Goal: Transaction & Acquisition: Purchase product/service

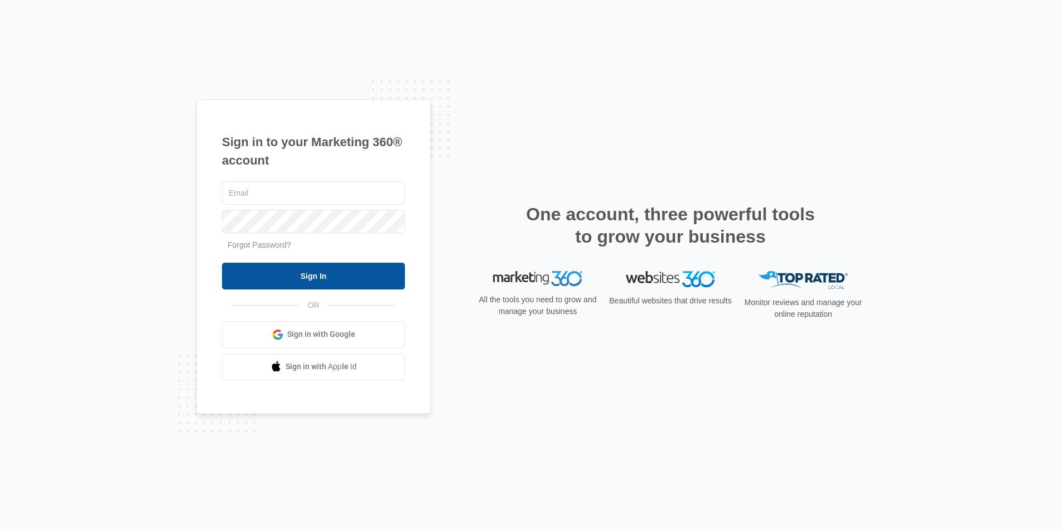
type input "[DOMAIN_NAME][EMAIL_ADDRESS][DOMAIN_NAME]"
drag, startPoint x: 358, startPoint y: 277, endPoint x: 363, endPoint y: 75, distance: 202.0
click at [358, 277] on input "Sign In" at bounding box center [313, 276] width 183 height 27
type input "joel.green@madwire.com"
click at [295, 264] on input "Sign In" at bounding box center [313, 276] width 183 height 27
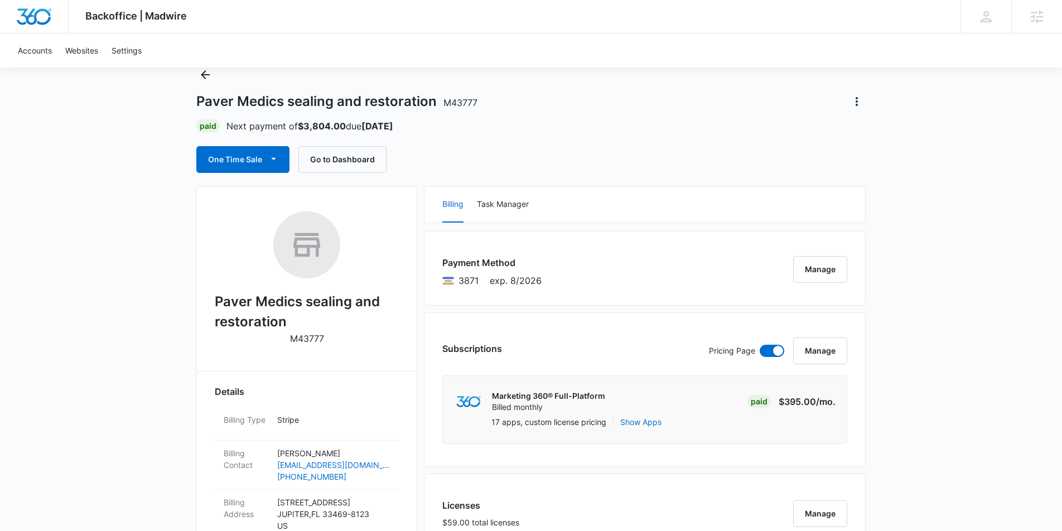
scroll to position [38, 0]
click at [273, 157] on icon "button" at bounding box center [273, 158] width 5 height 2
click at [296, 194] on div "Run One-Time Payment" at bounding box center [274, 196] width 129 height 12
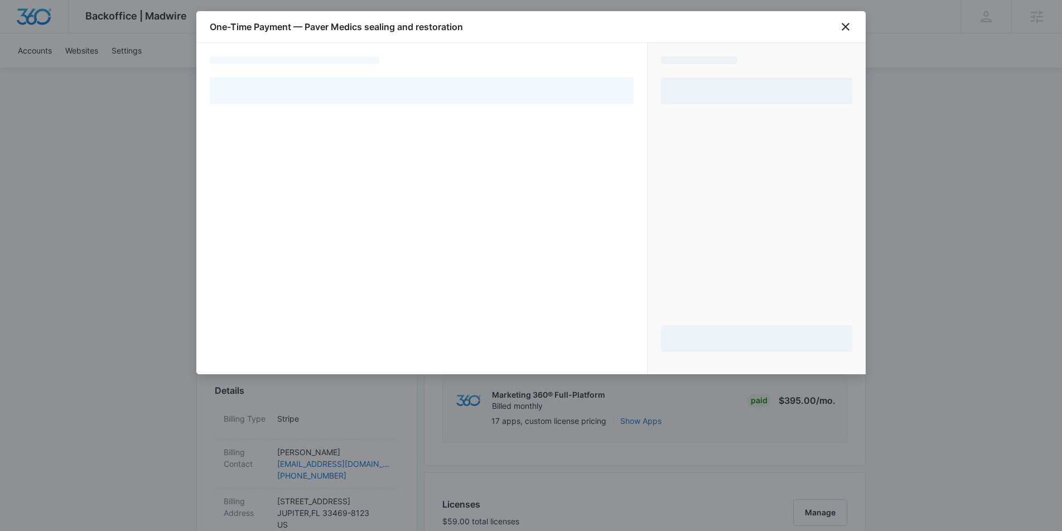
select select "pm_1O6iZrA4n8RTgNjUO2vh8Sso"
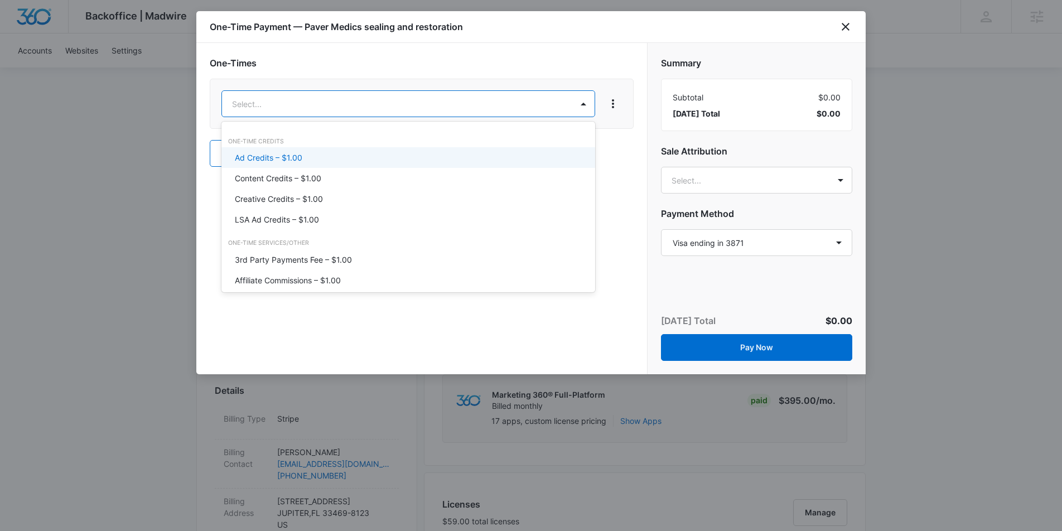
click at [358, 161] on div "Ad Credits – $1.00" at bounding box center [407, 158] width 345 height 12
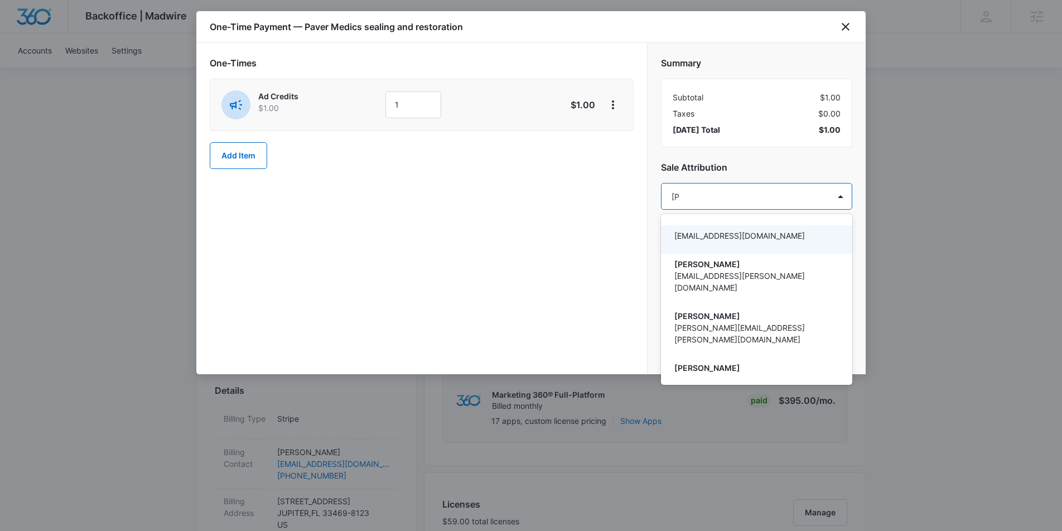
type input "joel"
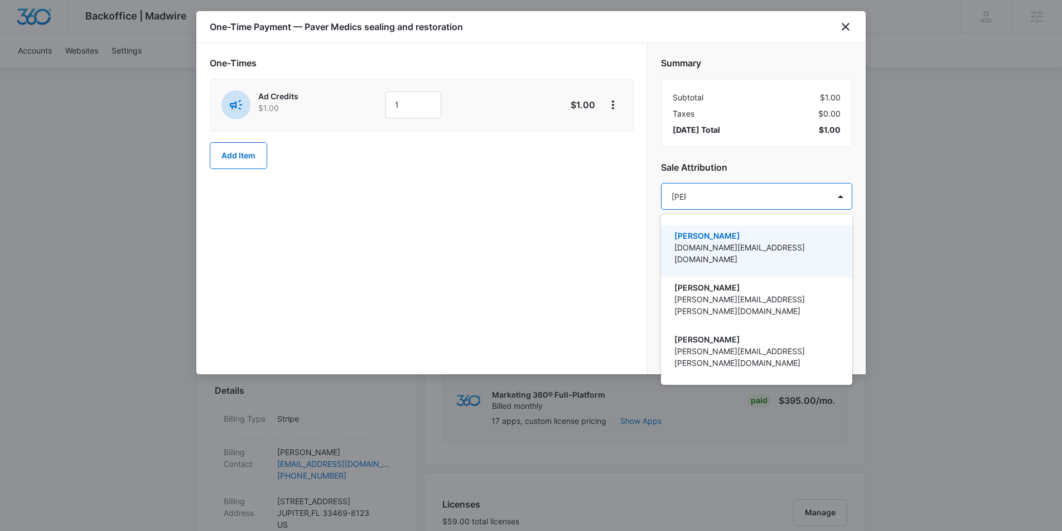
drag, startPoint x: 777, startPoint y: 225, endPoint x: 631, endPoint y: 201, distance: 147.6
click at [776, 225] on div "Joel Green Joel.Green@madwire.com" at bounding box center [756, 251] width 191 height 52
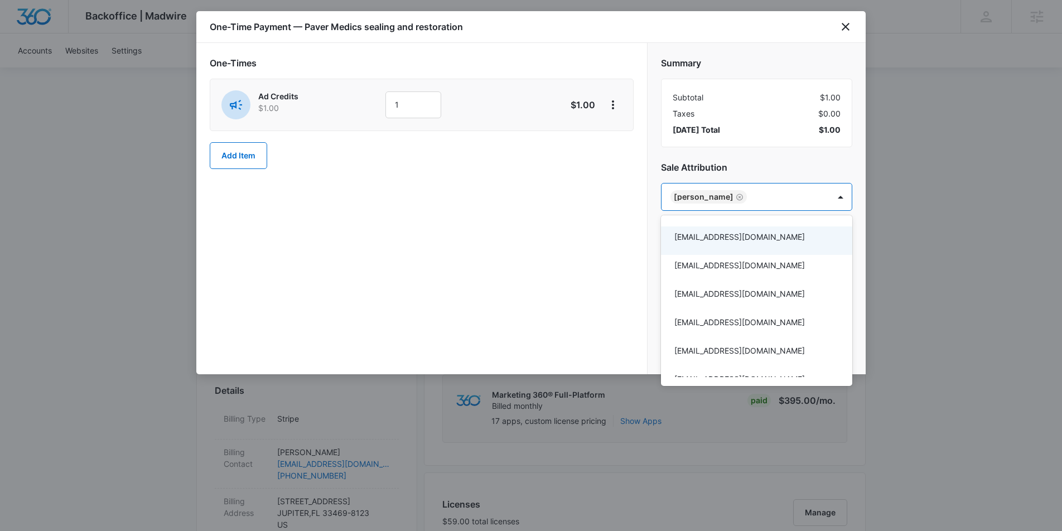
click at [411, 104] on div at bounding box center [531, 265] width 1062 height 531
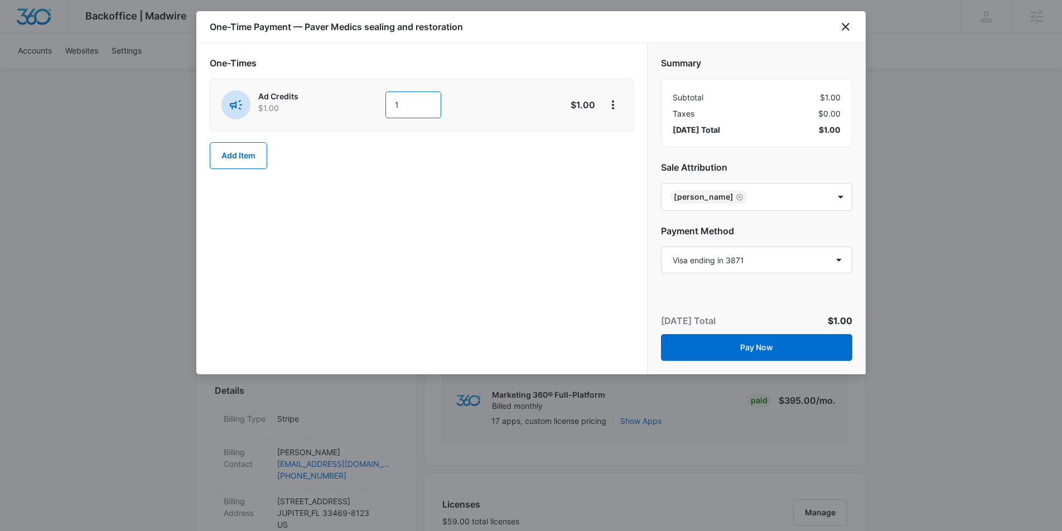
drag, startPoint x: 403, startPoint y: 104, endPoint x: 368, endPoint y: 99, distance: 35.0
click at [367, 104] on div "Ad Credits $1.00 1" at bounding box center [381, 104] width 321 height 29
type input "900"
click at [386, 209] on div "One-Times Ad Credits $1.00 900 $900.00 Add Item" at bounding box center [421, 208] width 451 height 331
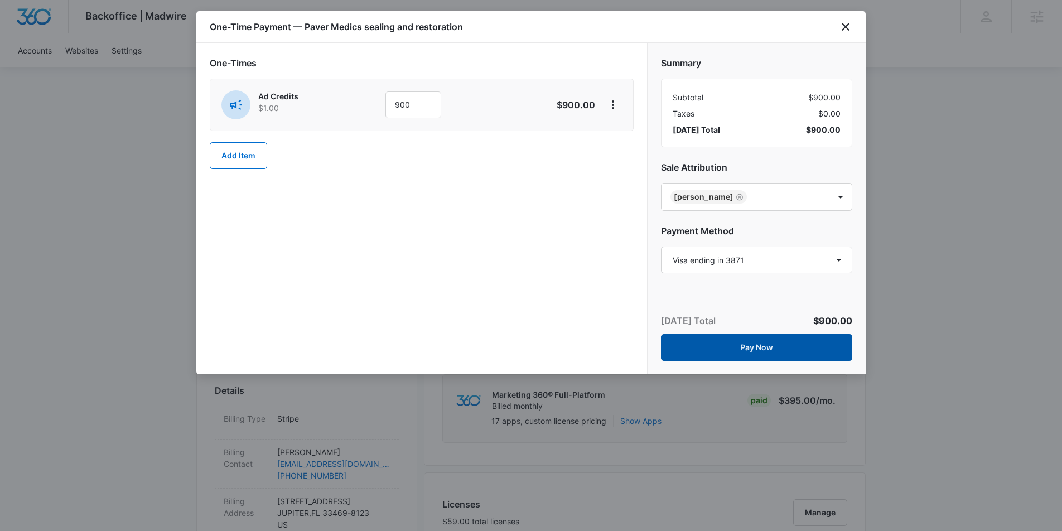
click at [743, 352] on button "Pay Now" at bounding box center [756, 347] width 191 height 27
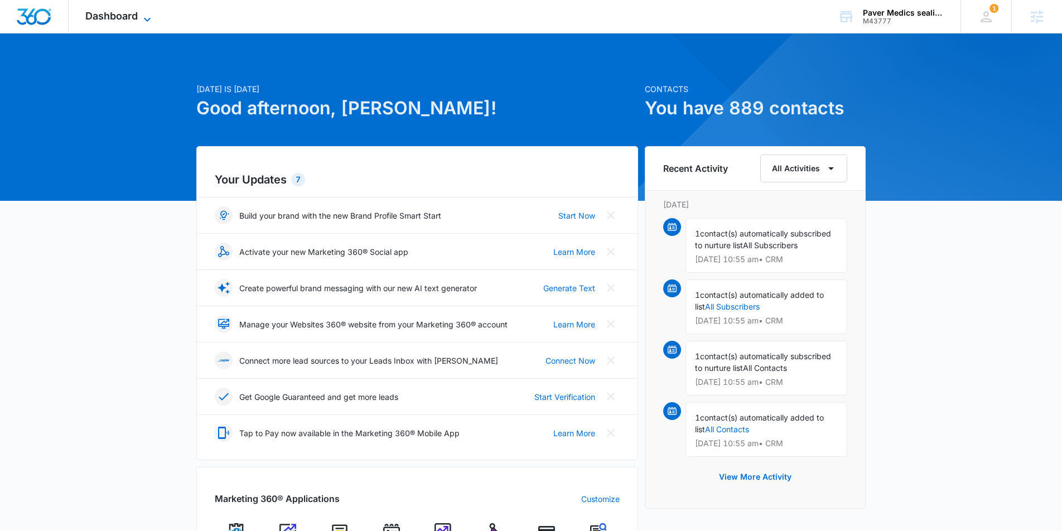
click at [142, 13] on icon at bounding box center [147, 19] width 13 height 13
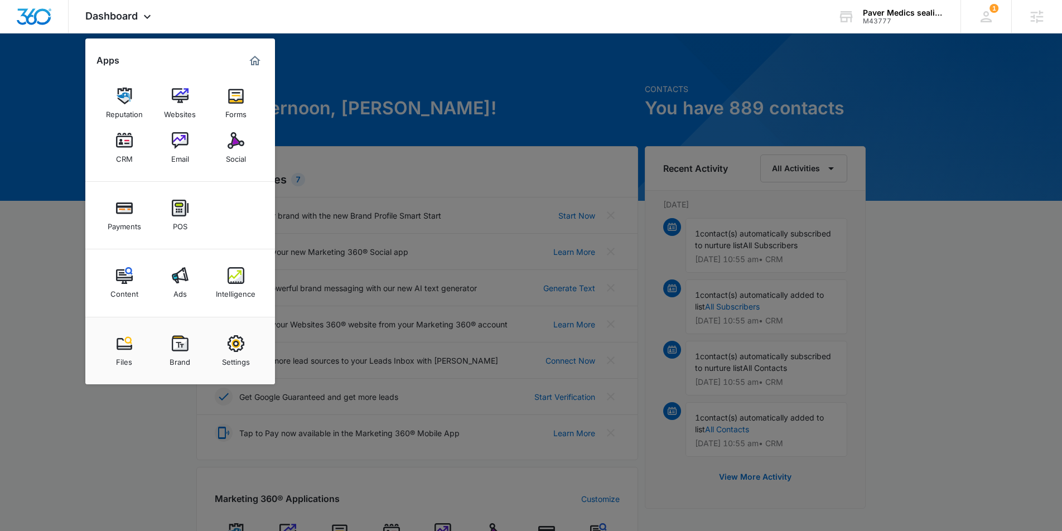
click at [182, 289] on div "Ads" at bounding box center [179, 291] width 13 height 15
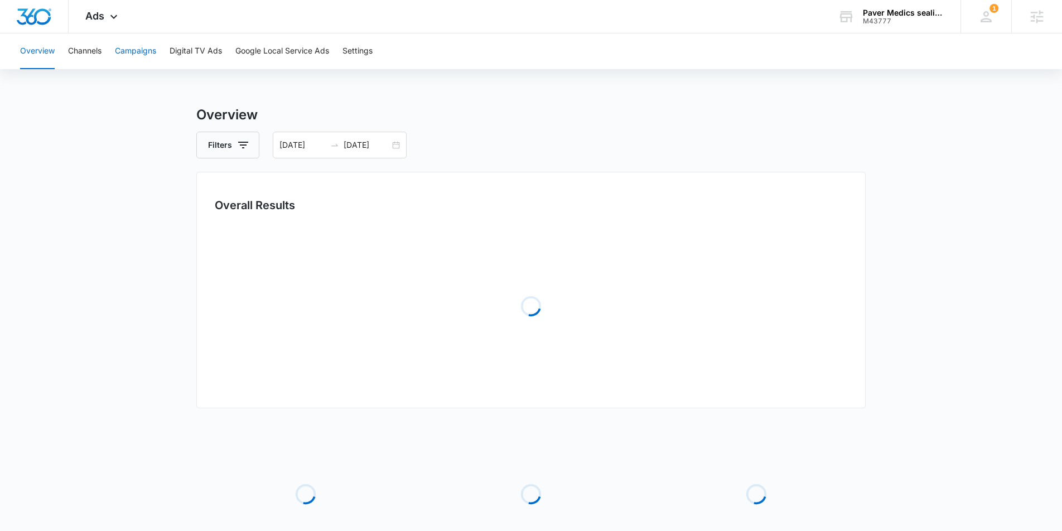
click at [144, 49] on button "Campaigns" at bounding box center [135, 51] width 41 height 36
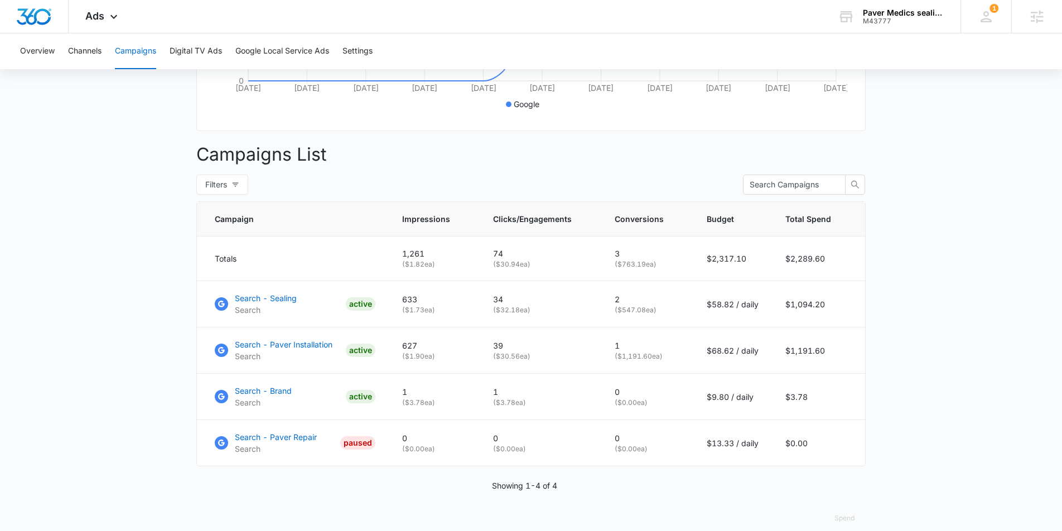
scroll to position [357, 0]
